Goal: Register for event/course

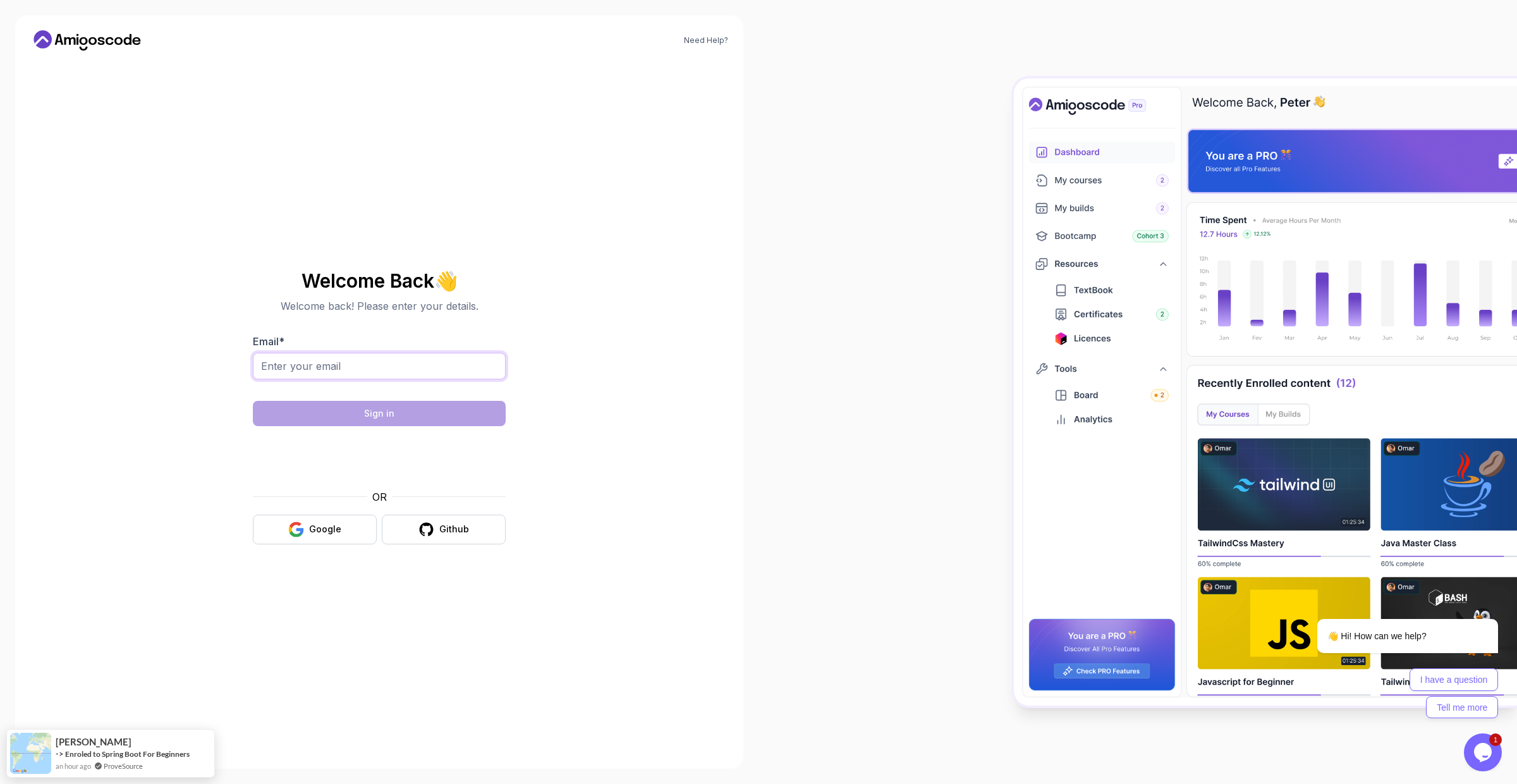
click at [313, 365] on input "Email *" at bounding box center [379, 366] width 253 height 27
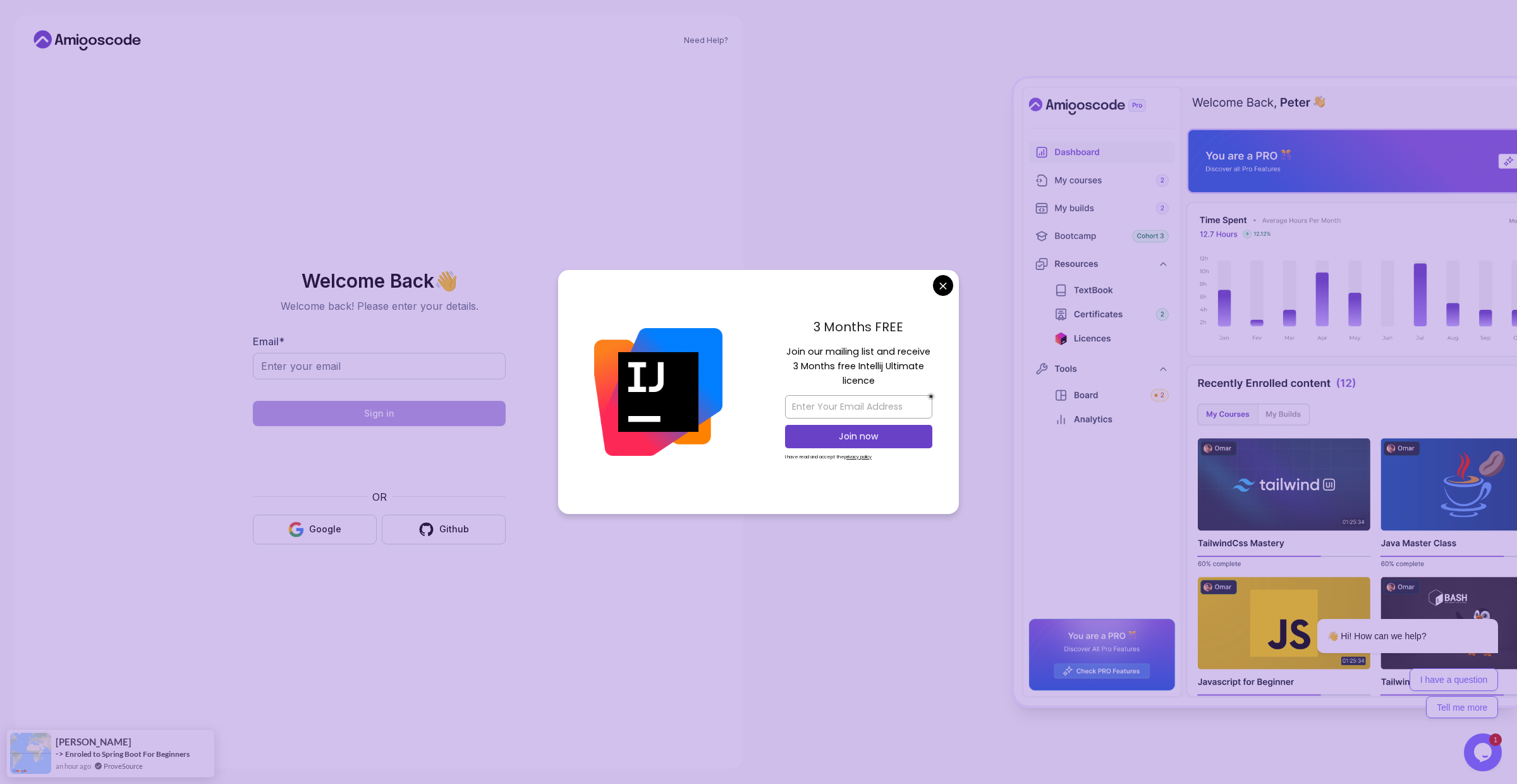
click at [946, 275] on body "Need Help? Welcome Back 👋 Welcome back! Please enter your details. Email * Sign…" at bounding box center [758, 392] width 1517 height 784
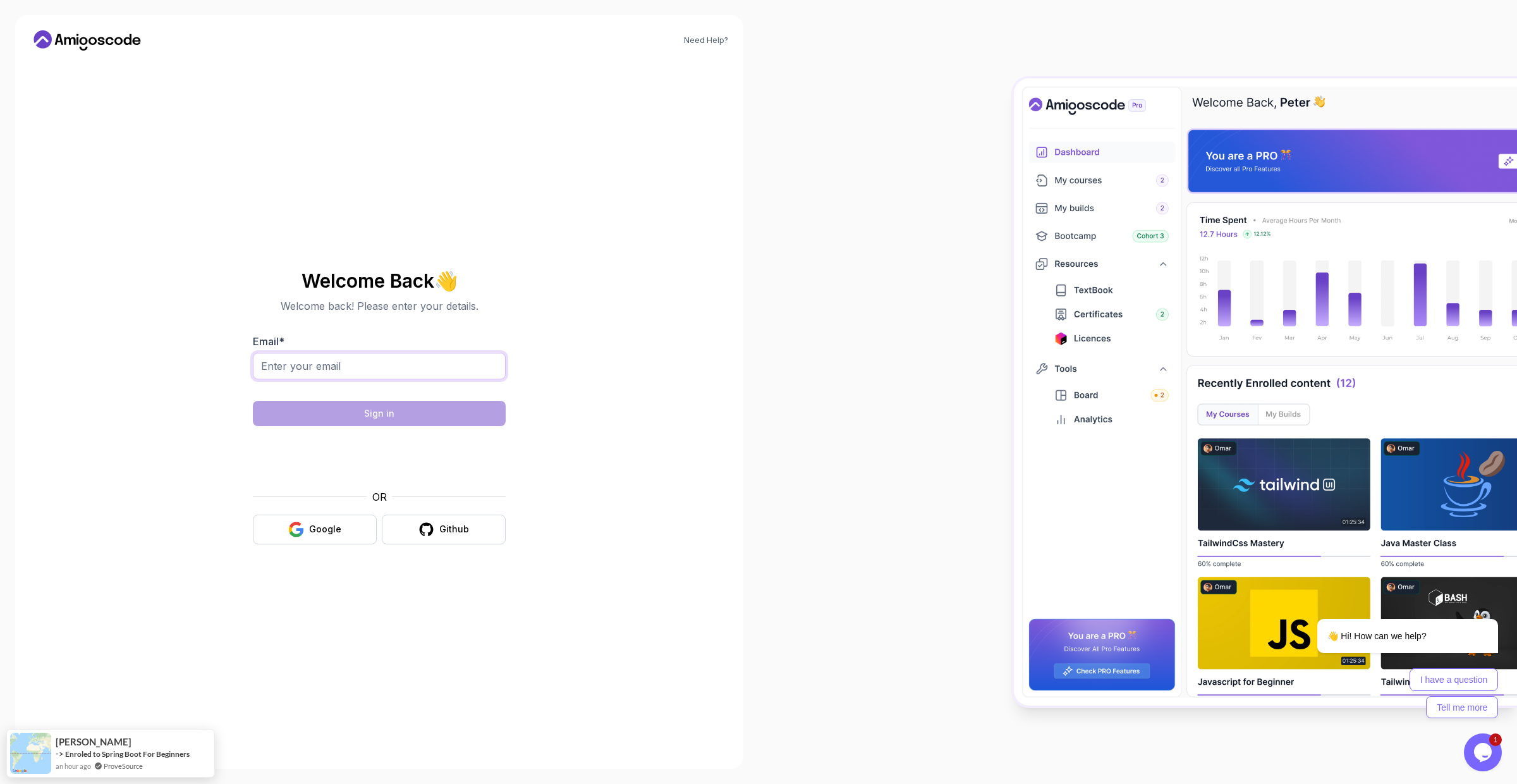
click at [387, 369] on input "Email *" at bounding box center [379, 366] width 253 height 27
click at [444, 528] on div "Github" at bounding box center [454, 529] width 30 height 13
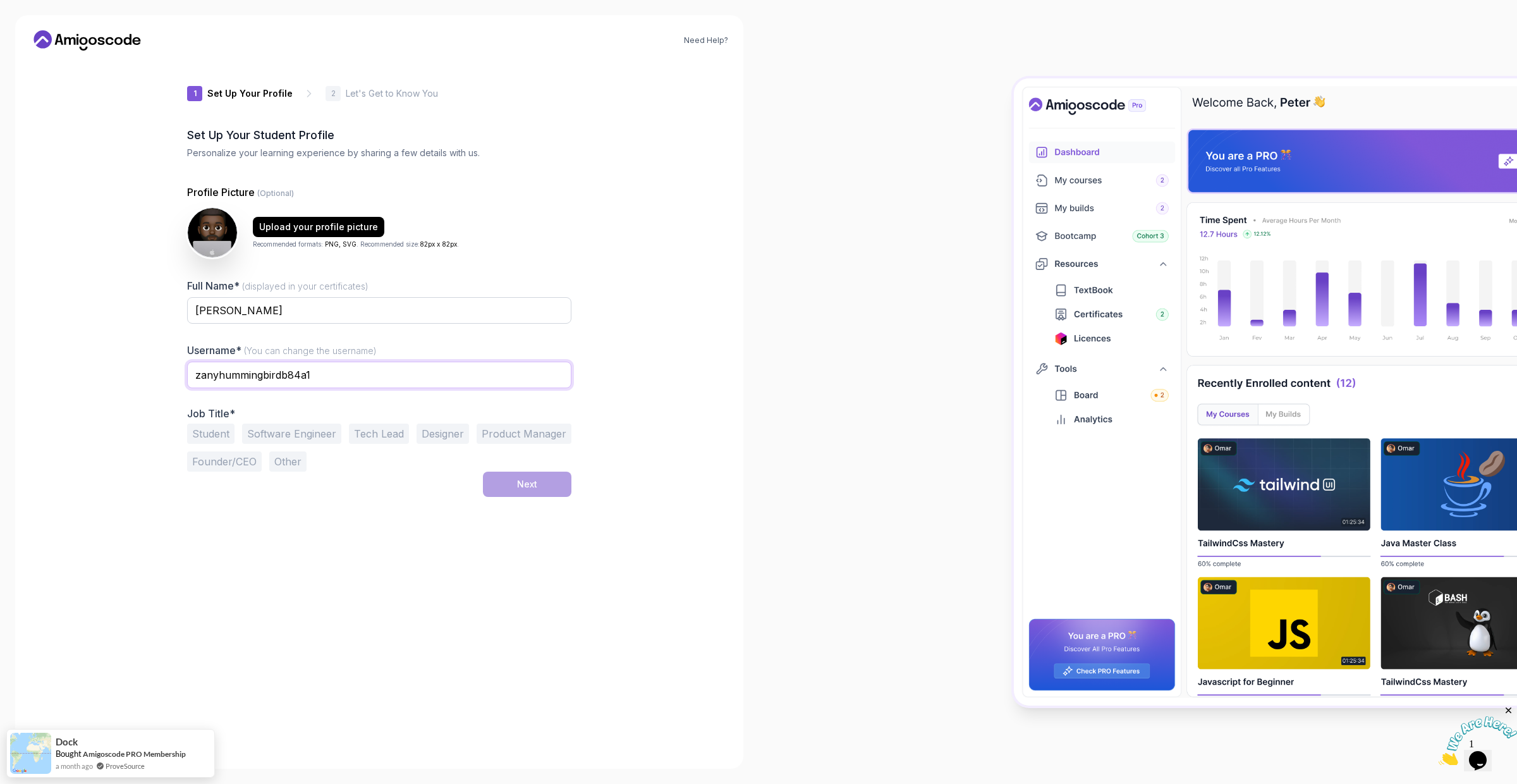
click at [271, 375] on input "zanyhummingbirdb84a1" at bounding box center [379, 375] width 384 height 27
type input "asciidev"
click at [273, 437] on button "Software Engineer" at bounding box center [291, 433] width 99 height 20
click at [559, 484] on button "Next" at bounding box center [527, 484] width 89 height 25
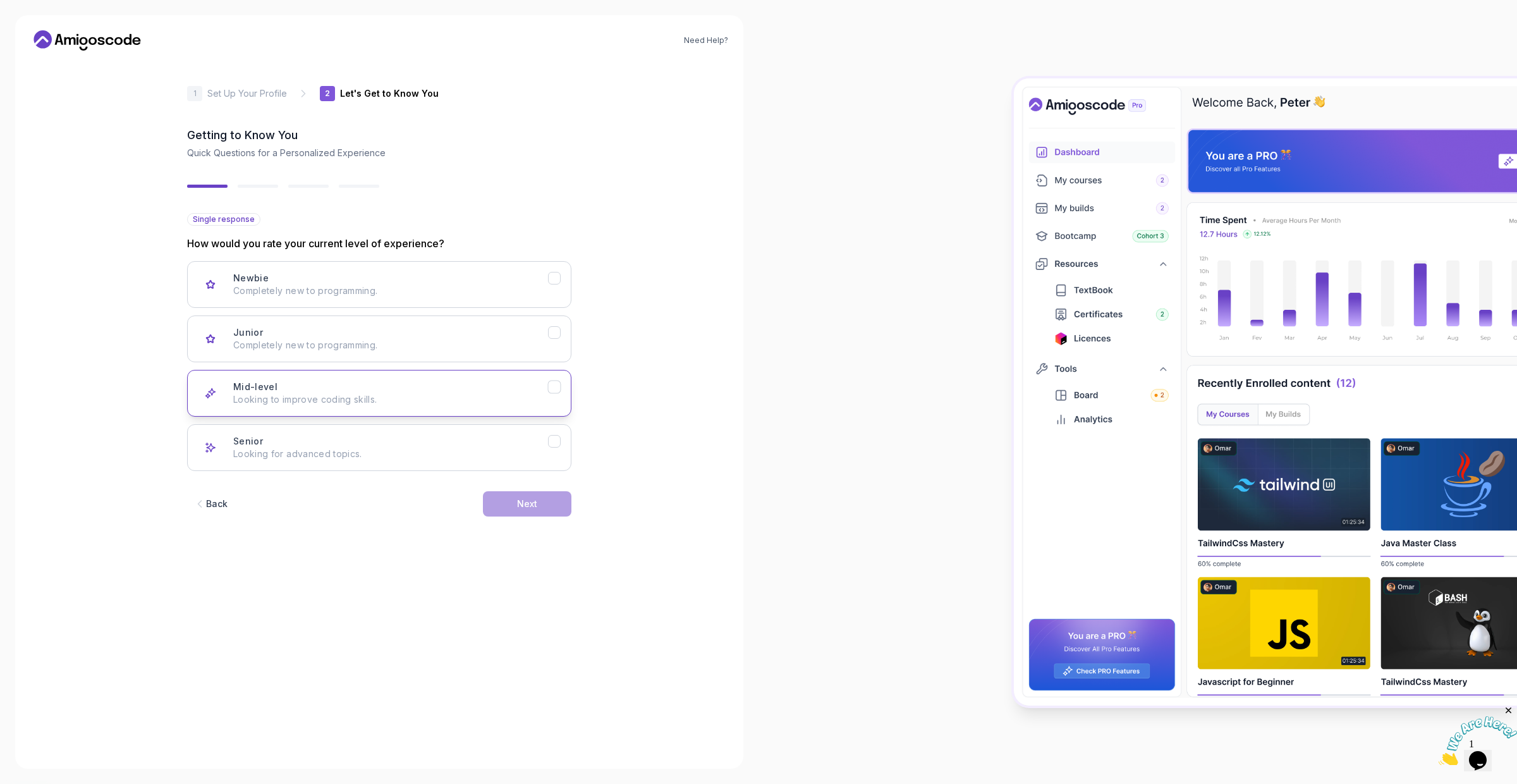
click at [536, 383] on div "Mid-level Looking to improve coding skills." at bounding box center [390, 393] width 315 height 25
click at [545, 509] on button "Next" at bounding box center [527, 504] width 89 height 25
click at [213, 507] on div "Back" at bounding box center [217, 504] width 21 height 13
click at [543, 507] on button "Next" at bounding box center [527, 504] width 89 height 25
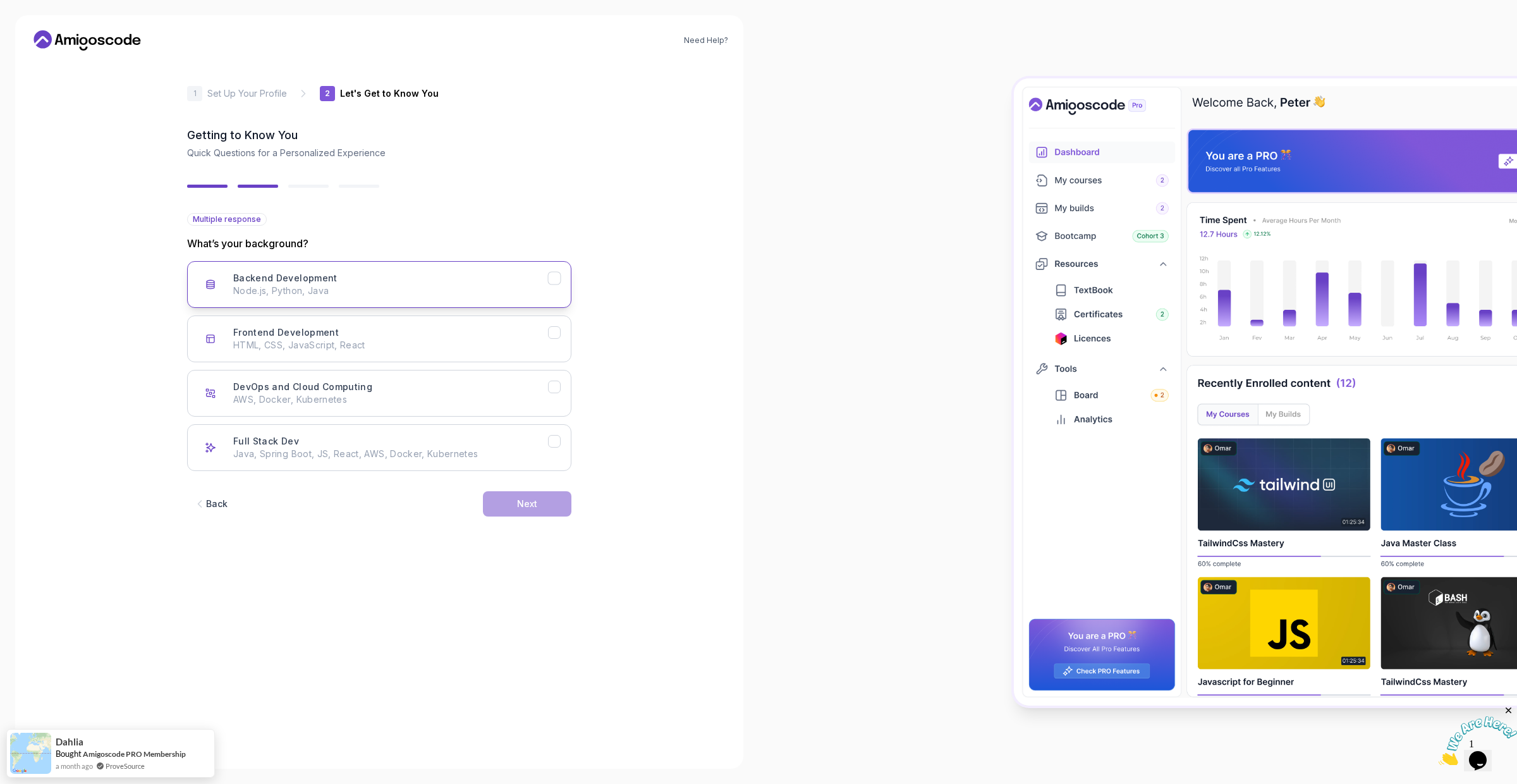
click at [563, 283] on button "Backend Development Node.js, Python, Java" at bounding box center [379, 284] width 384 height 47
click at [543, 507] on button "Next" at bounding box center [527, 504] width 89 height 25
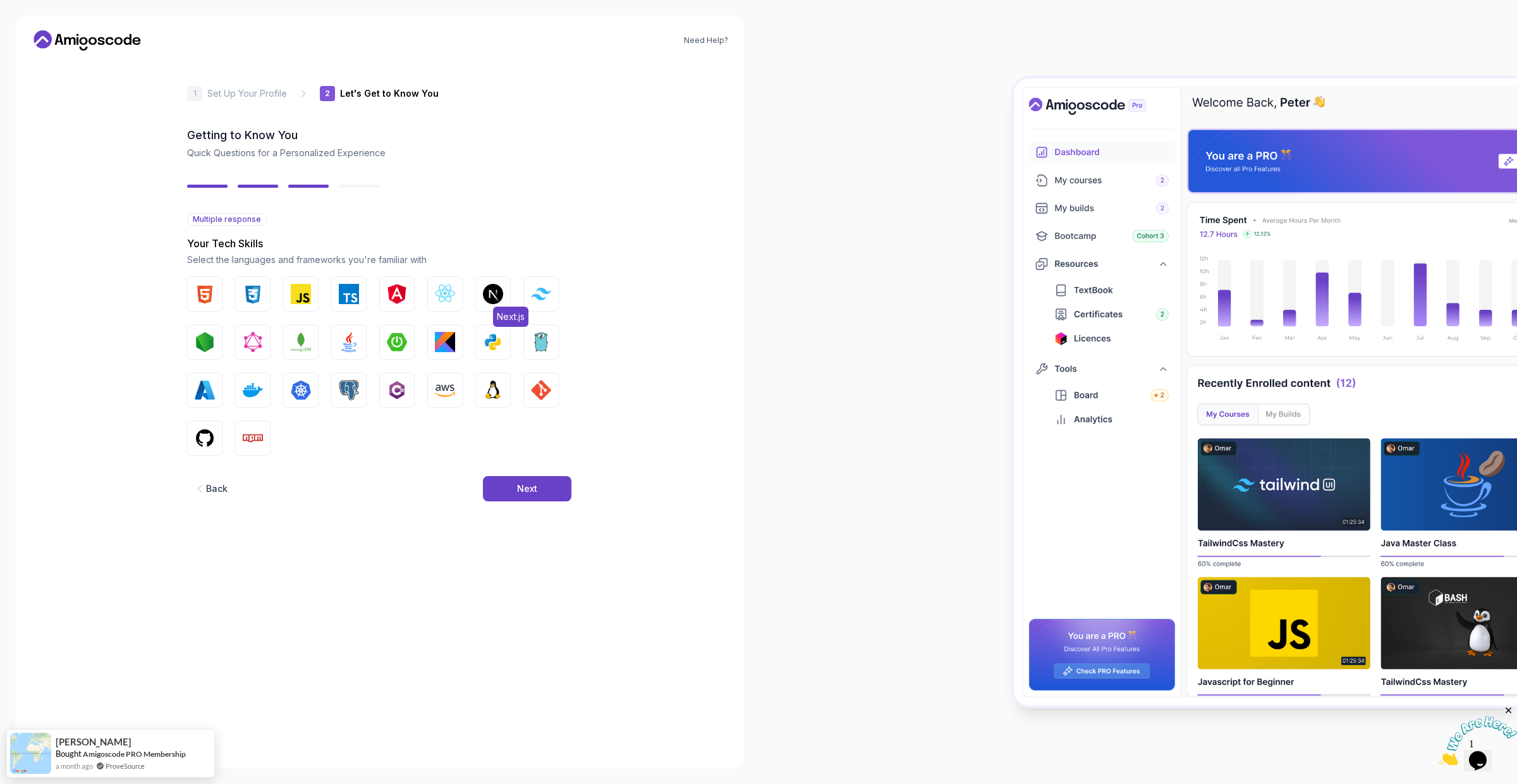
click at [492, 299] on img "button" at bounding box center [492, 294] width 20 height 20
click at [343, 300] on img "button" at bounding box center [349, 294] width 20 height 20
click at [214, 300] on img "button" at bounding box center [204, 294] width 20 height 20
click at [243, 294] on img "button" at bounding box center [252, 294] width 20 height 20
click at [347, 391] on img "button" at bounding box center [349, 389] width 20 height 20
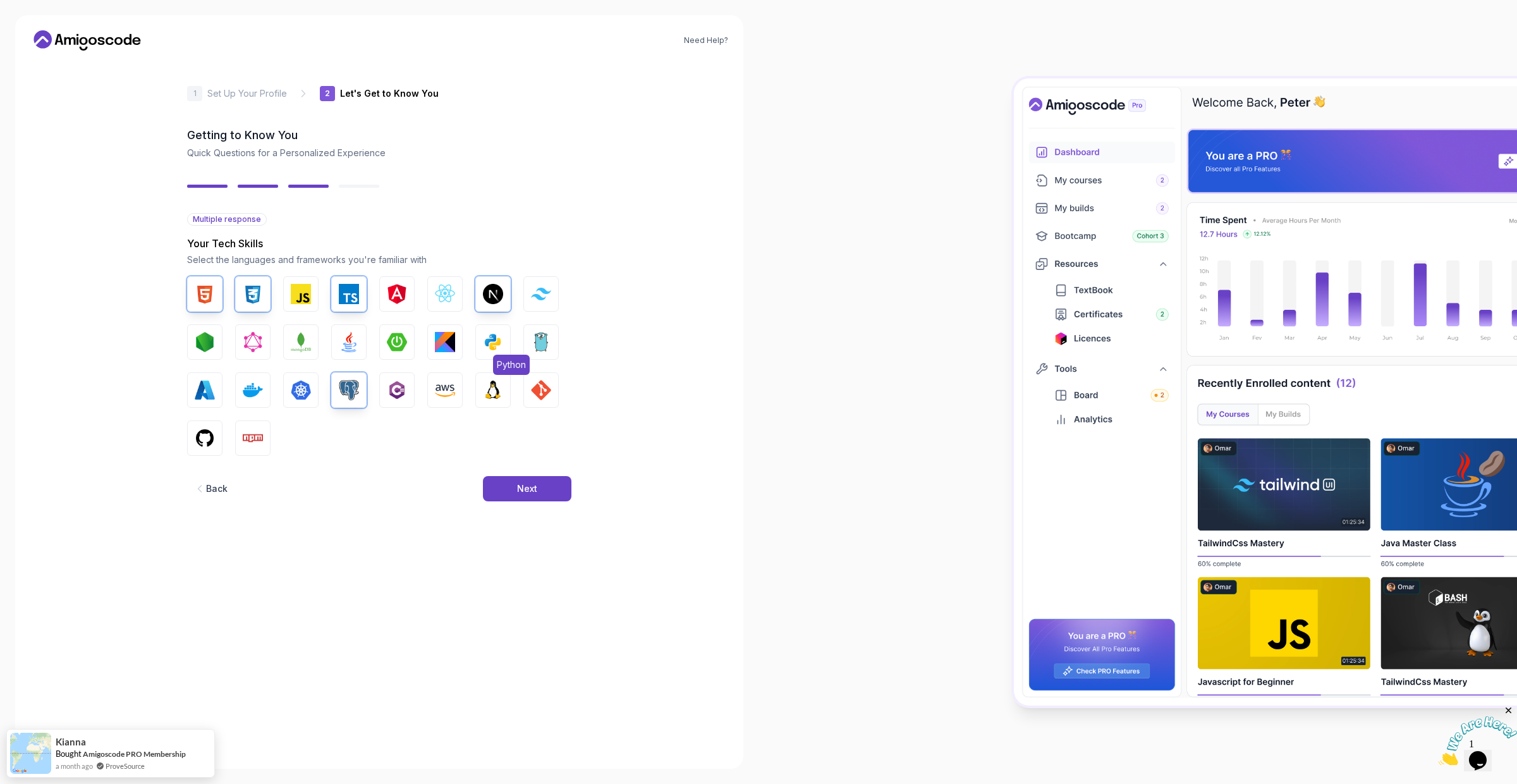
click at [482, 343] on button "Python" at bounding box center [493, 342] width 36 height 36
click at [195, 440] on img "button" at bounding box center [204, 437] width 20 height 20
click at [251, 395] on img "button" at bounding box center [252, 389] width 20 height 20
click at [543, 397] on img "button" at bounding box center [540, 389] width 20 height 20
click at [536, 491] on div "Next" at bounding box center [527, 488] width 20 height 13
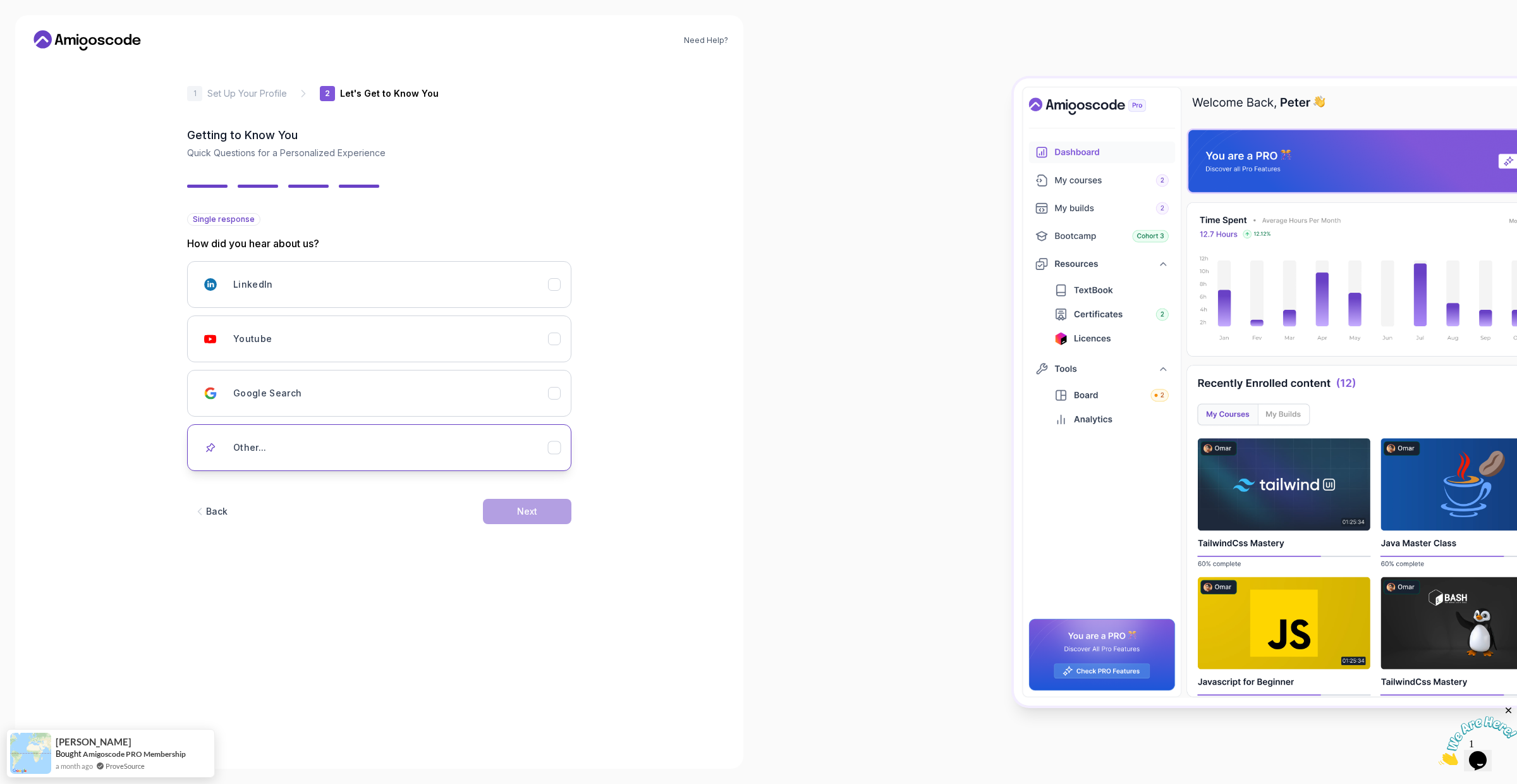
click at [544, 450] on div "Other..." at bounding box center [390, 448] width 315 height 25
click at [484, 498] on input "text" at bounding box center [379, 492] width 384 height 27
type input "Email"
click at [550, 526] on button "Next" at bounding box center [527, 531] width 89 height 25
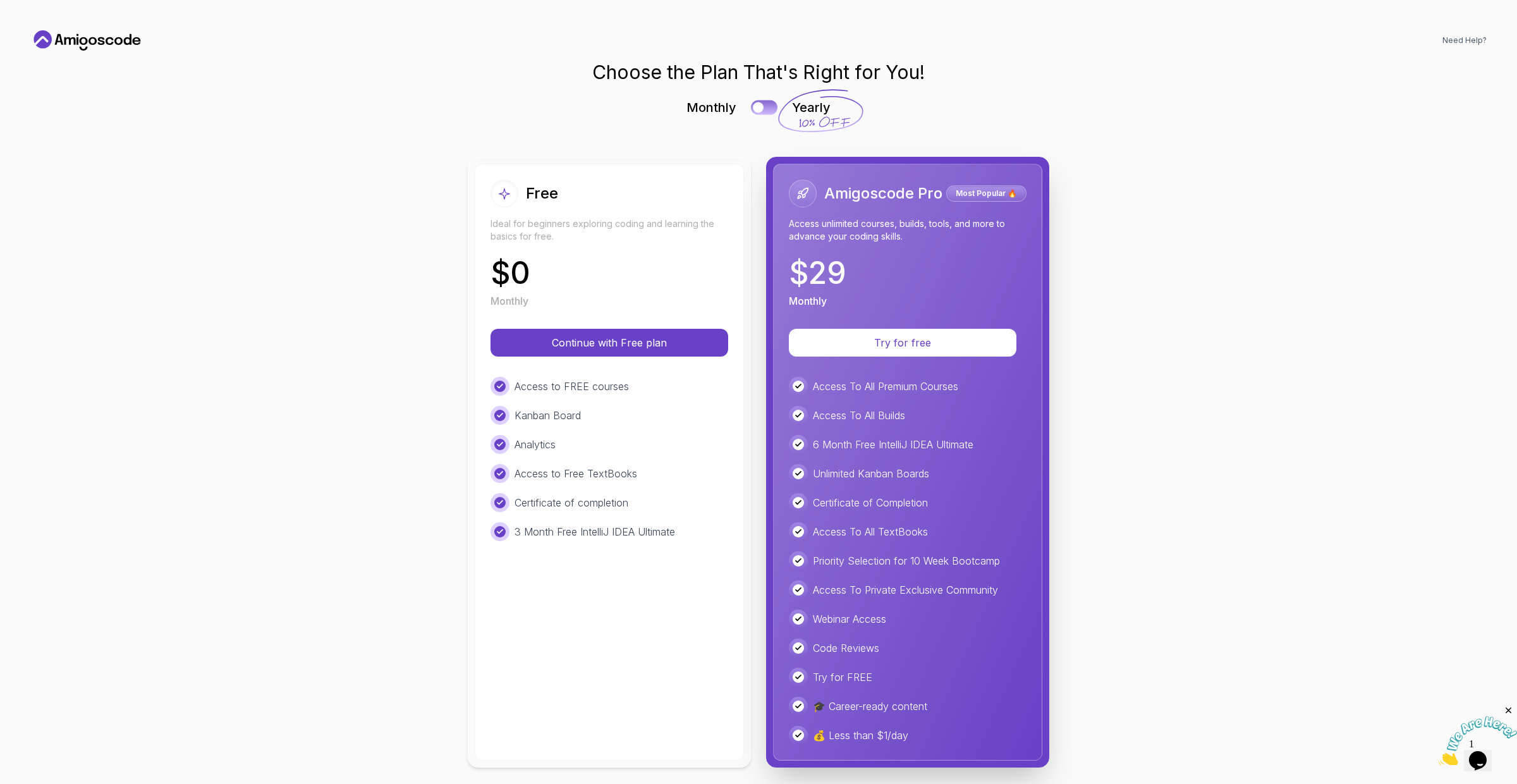
click at [765, 106] on button at bounding box center [765, 107] width 27 height 14
click at [765, 106] on div at bounding box center [770, 107] width 11 height 11
click at [886, 339] on p "Try for free" at bounding box center [902, 343] width 187 height 14
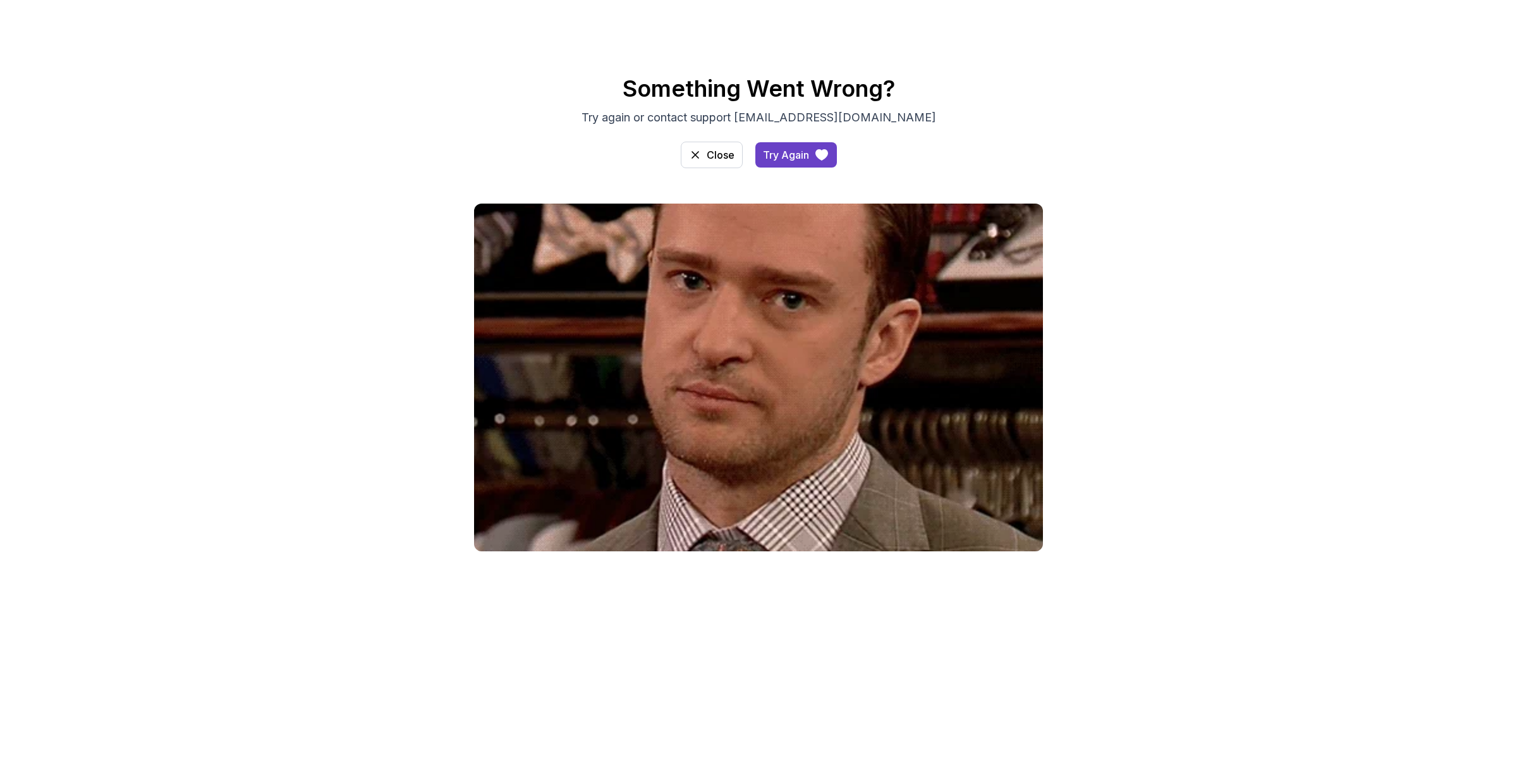
click at [711, 156] on div "Close" at bounding box center [720, 155] width 28 height 15
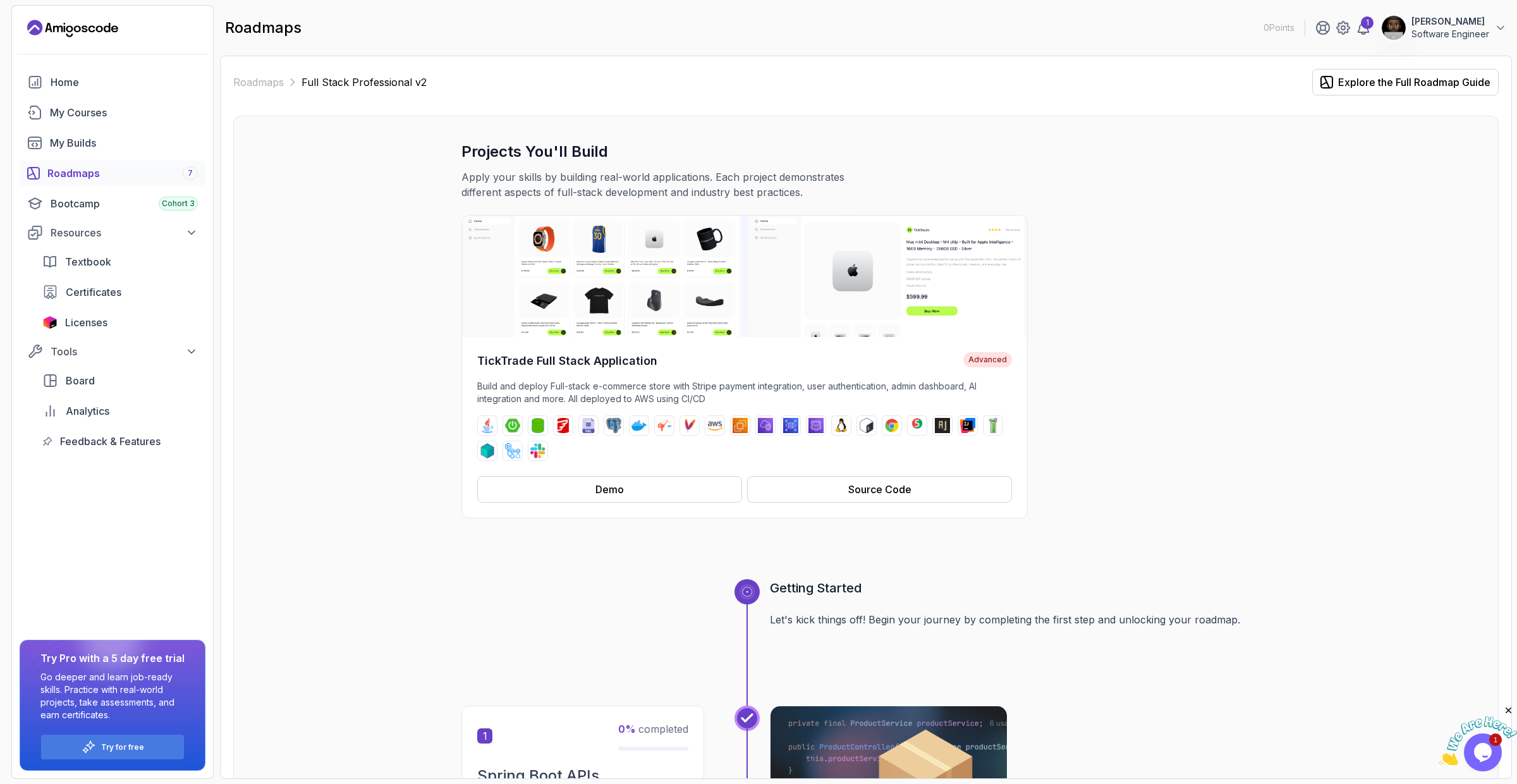
click at [882, 155] on h3 "Projects You'll Build" at bounding box center [866, 151] width 809 height 20
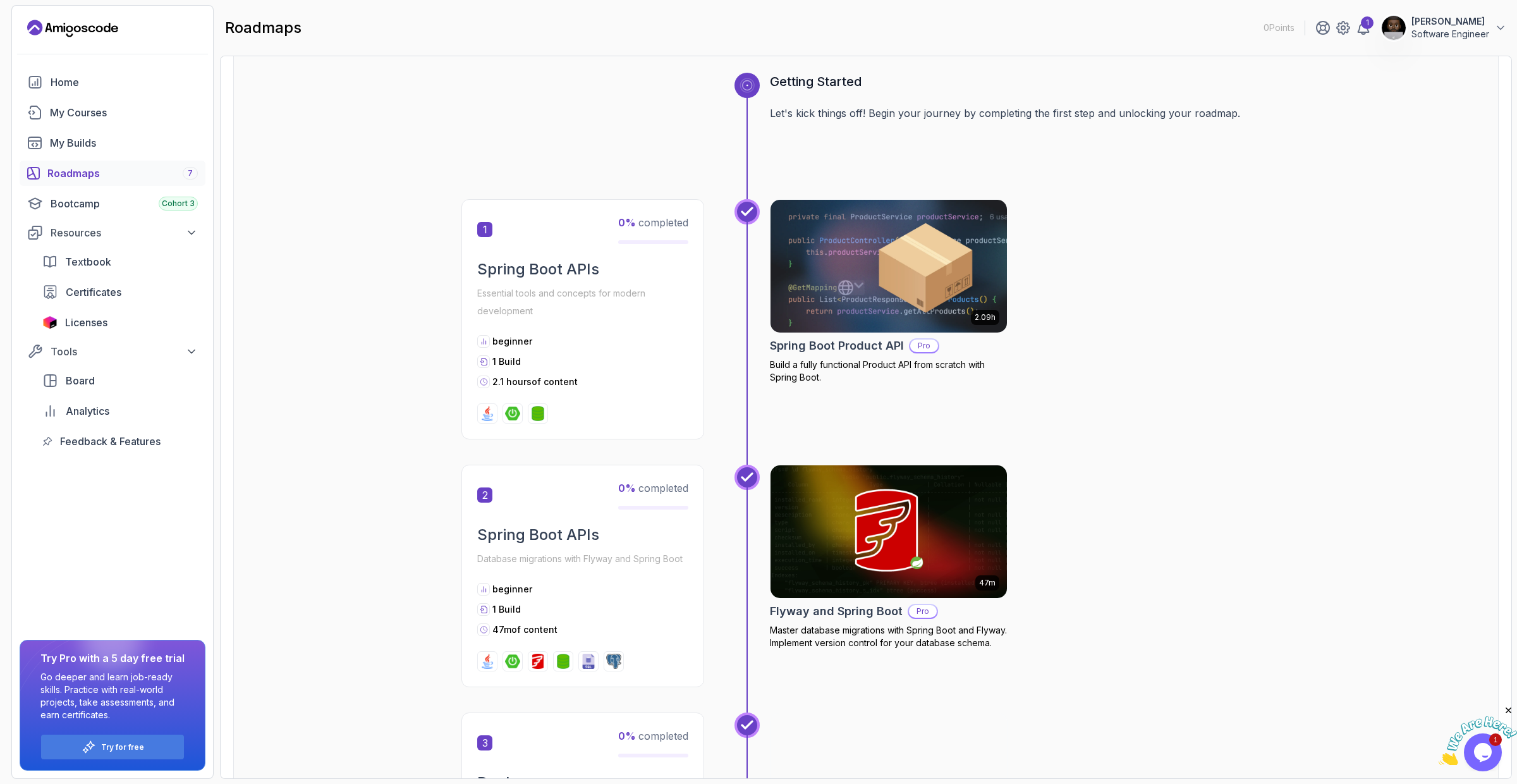
scroll to position [516, 0]
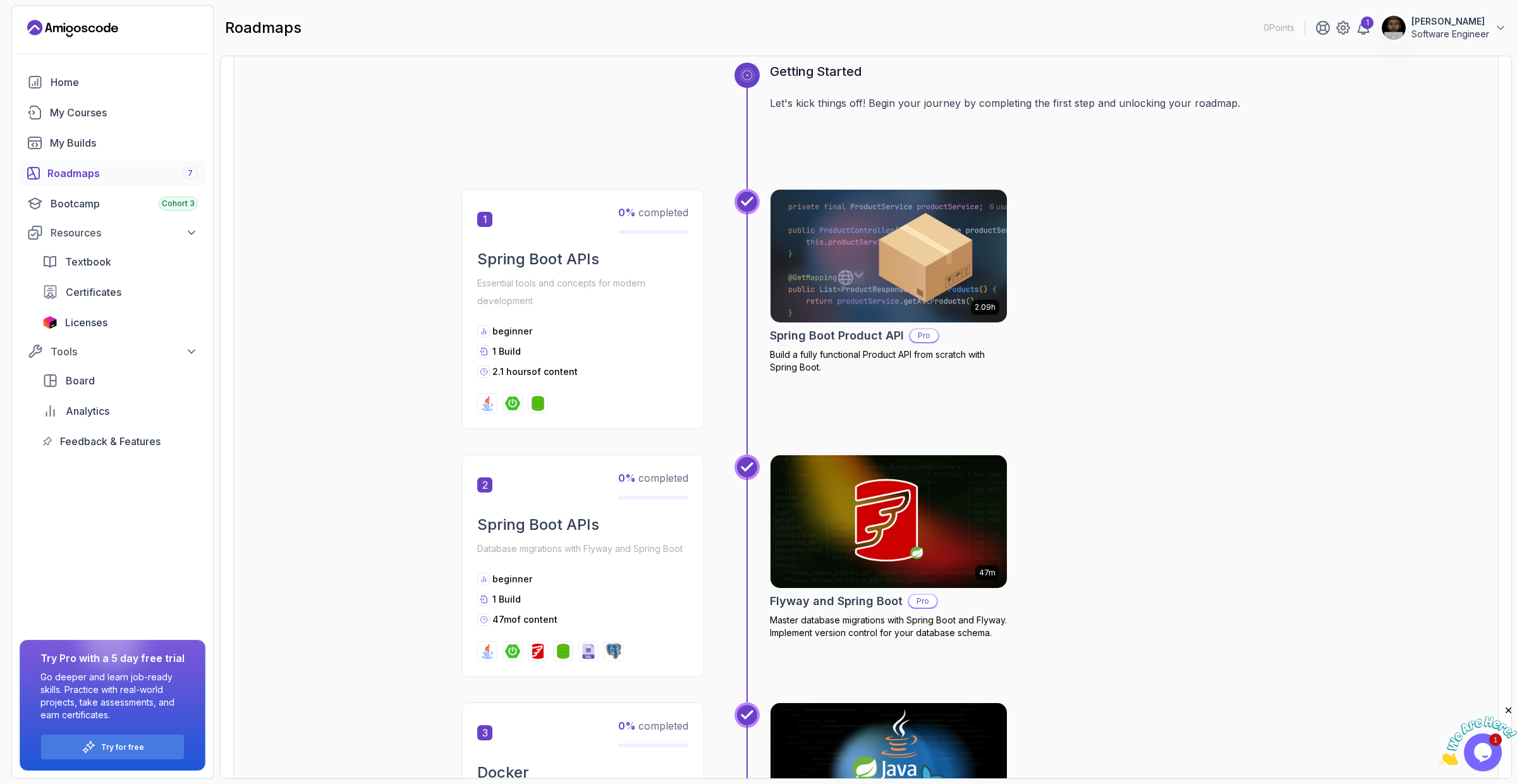
click at [748, 70] on icon at bounding box center [747, 75] width 11 height 11
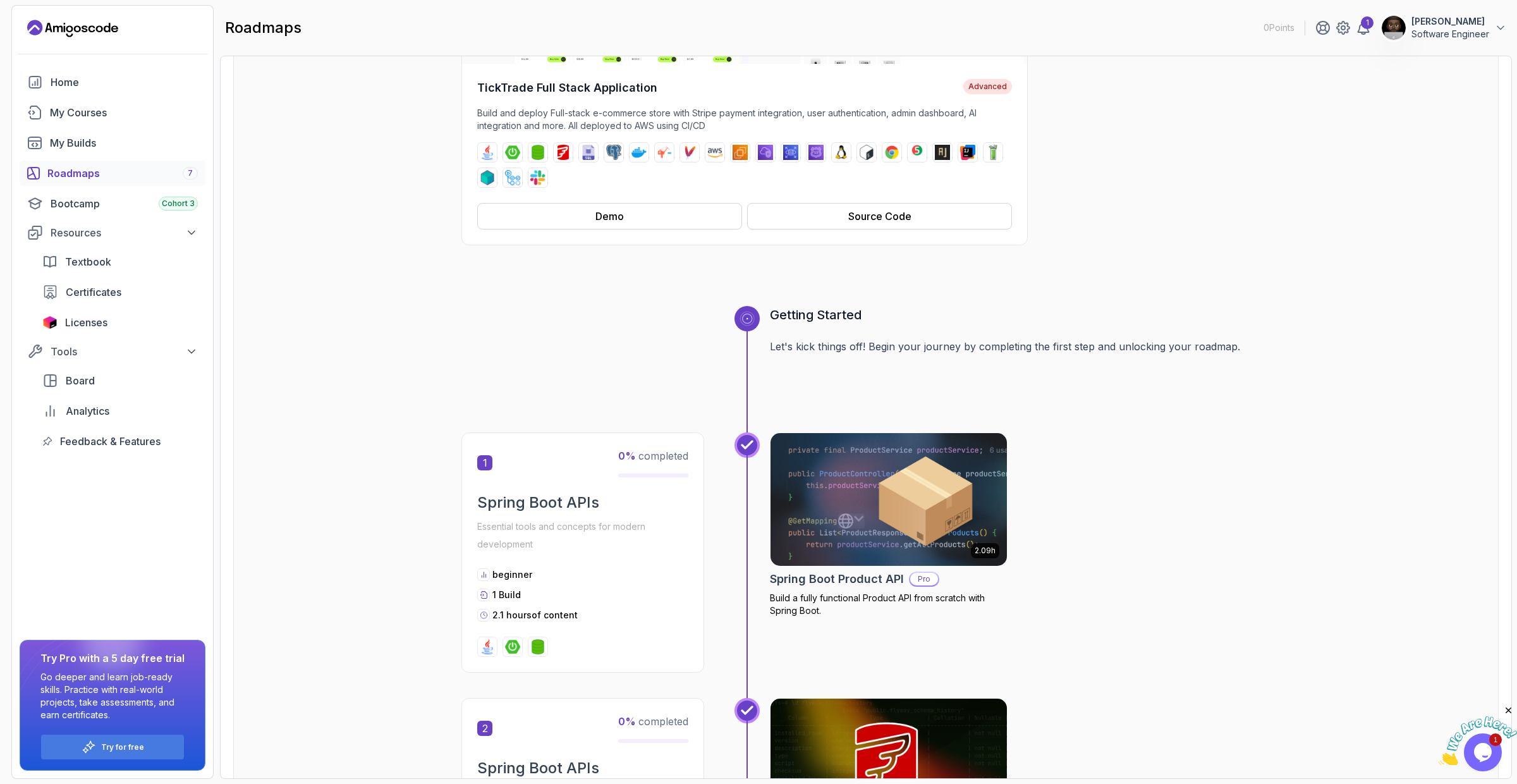
scroll to position [0, 0]
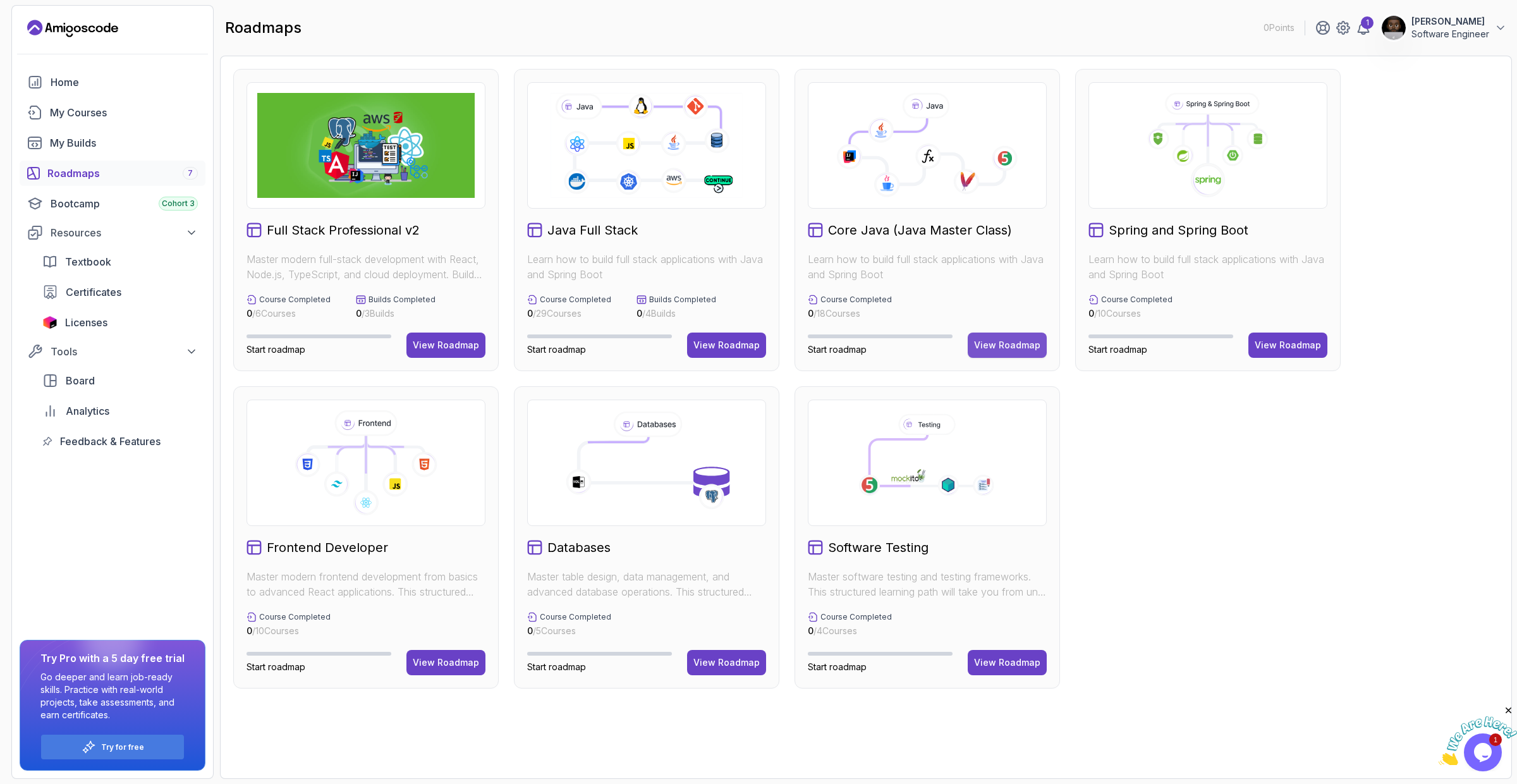
click at [1015, 348] on div "View Roadmap" at bounding box center [1007, 345] width 66 height 13
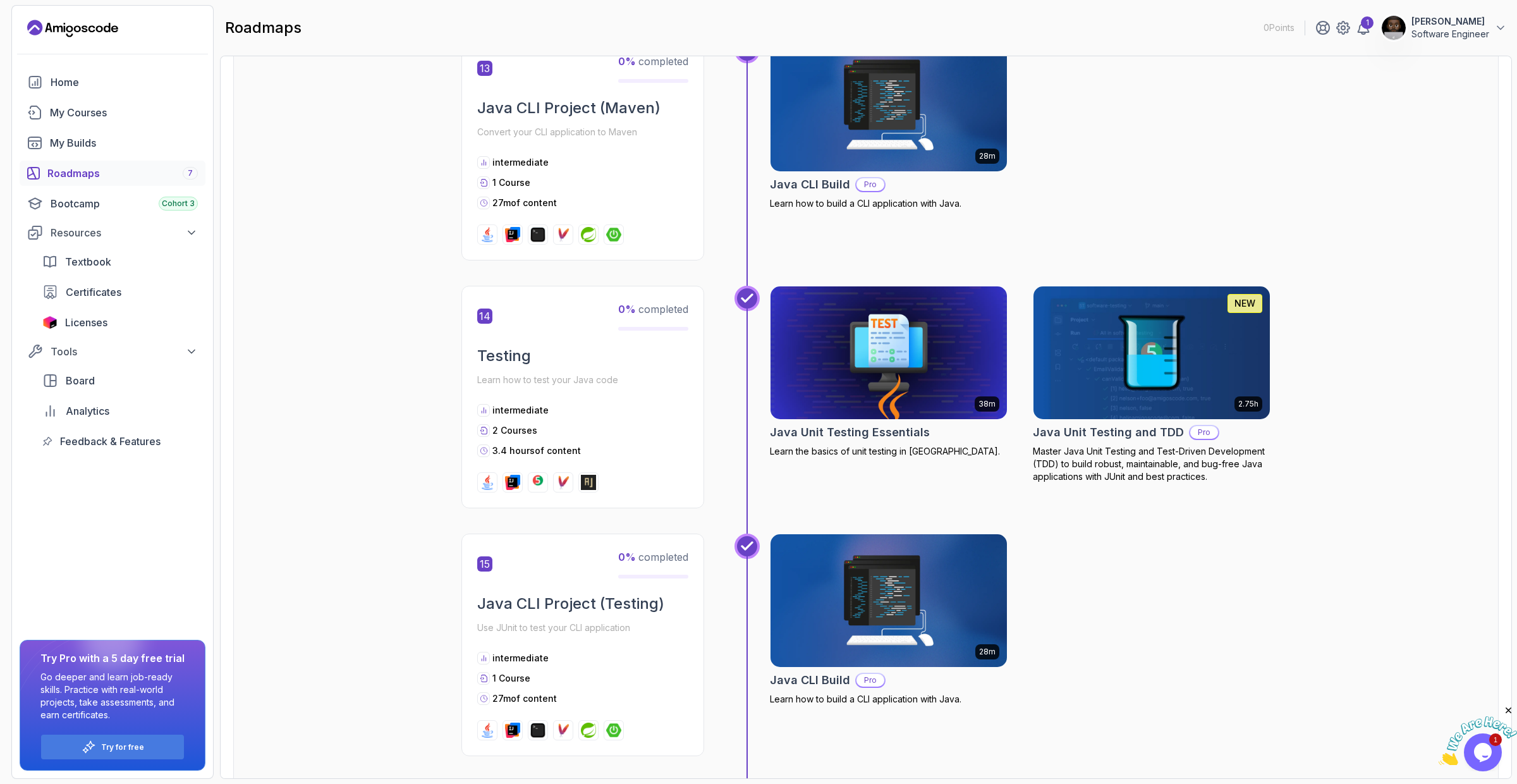
scroll to position [3814, 0]
